Goal: Information Seeking & Learning: Learn about a topic

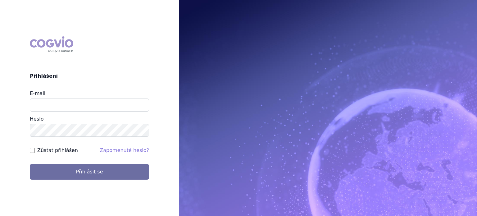
click at [60, 97] on div "E-mail" at bounding box center [89, 101] width 119 height 22
click at [65, 105] on input "E-mail" at bounding box center [89, 104] width 119 height 13
type input "lenka.pribylova@astrazeneca.com"
click at [30, 164] on button "Přihlásit se" at bounding box center [89, 172] width 119 height 16
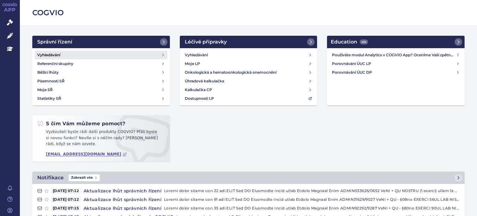
click at [53, 55] on h4 "Vyhledávání" at bounding box center [48, 55] width 23 height 6
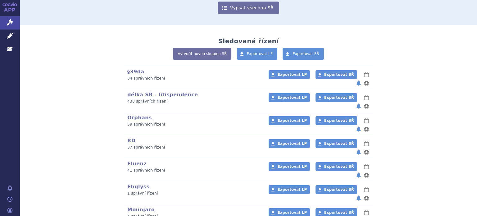
scroll to position [98, 0]
click at [124, 135] on li "RD (bez ) (sdílená skupina) (Doporučení V/O) 37 správních řízení Exportovat LP …" at bounding box center [248, 146] width 248 height 23
click at [127, 138] on link "RD" at bounding box center [131, 141] width 8 height 6
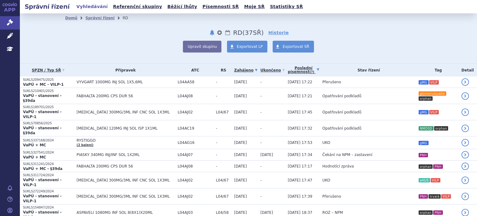
click at [288, 74] on link "Poslední písemnost (?)" at bounding box center [303, 70] width 31 height 13
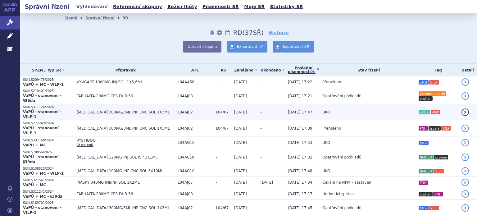
click at [323, 107] on td "UKO" at bounding box center [367, 112] width 96 height 16
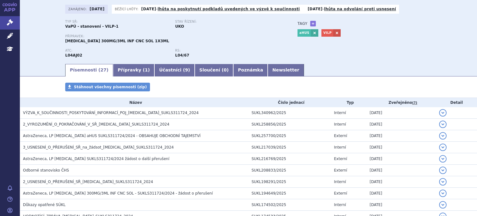
scroll to position [3, 0]
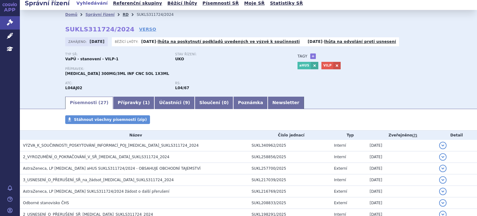
click at [123, 16] on link "RD" at bounding box center [126, 14] width 6 height 4
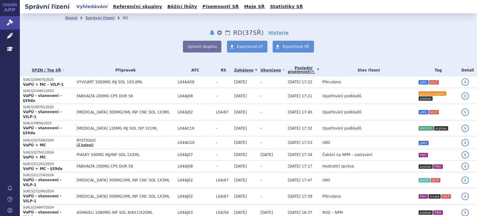
click at [288, 69] on link "Poslední písemnost (?)" at bounding box center [303, 70] width 31 height 13
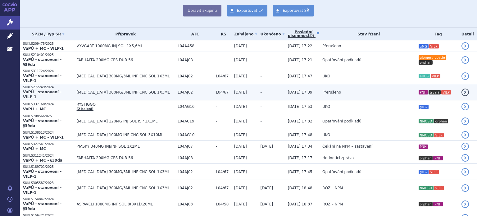
scroll to position [39, 0]
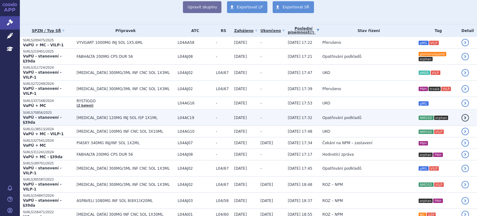
click at [322, 115] on span "Opatřování podkladů" at bounding box center [341, 117] width 39 height 4
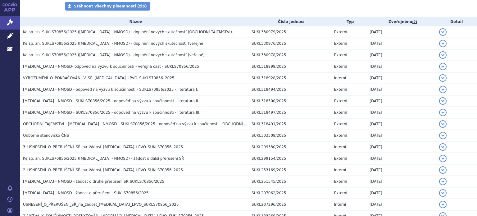
scroll to position [117, 0]
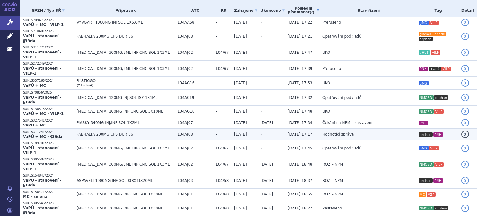
scroll to position [61, 0]
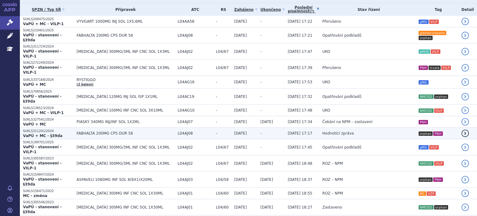
click at [319, 128] on td "Hodnotící zpráva" at bounding box center [367, 133] width 96 height 11
